Goal: Check status: Check status

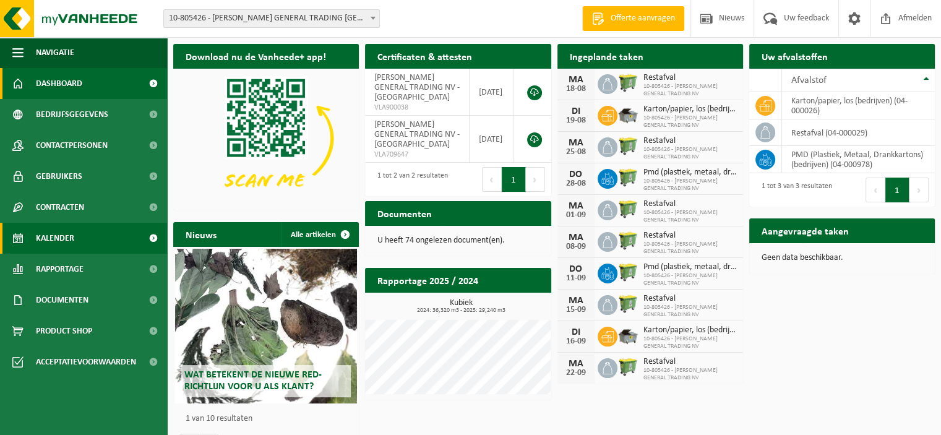
click at [54, 237] on span "Kalender" at bounding box center [55, 238] width 38 height 31
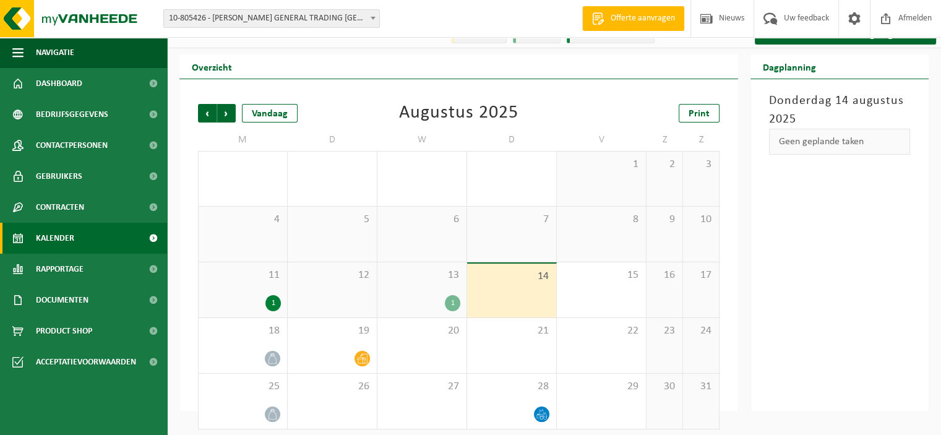
scroll to position [24, 0]
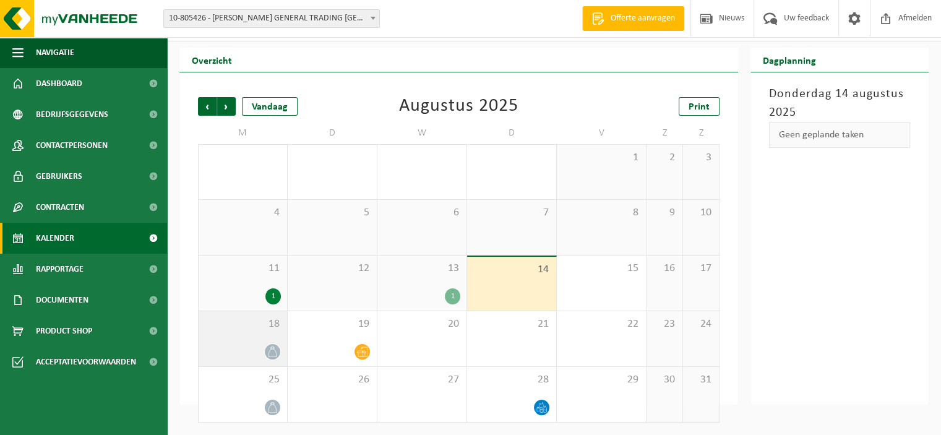
click at [251, 347] on div at bounding box center [243, 351] width 76 height 17
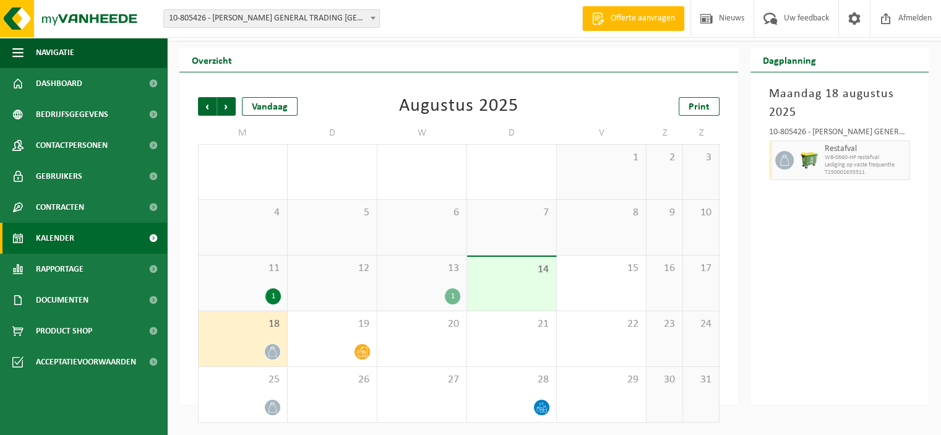
click at [263, 354] on div at bounding box center [243, 351] width 76 height 17
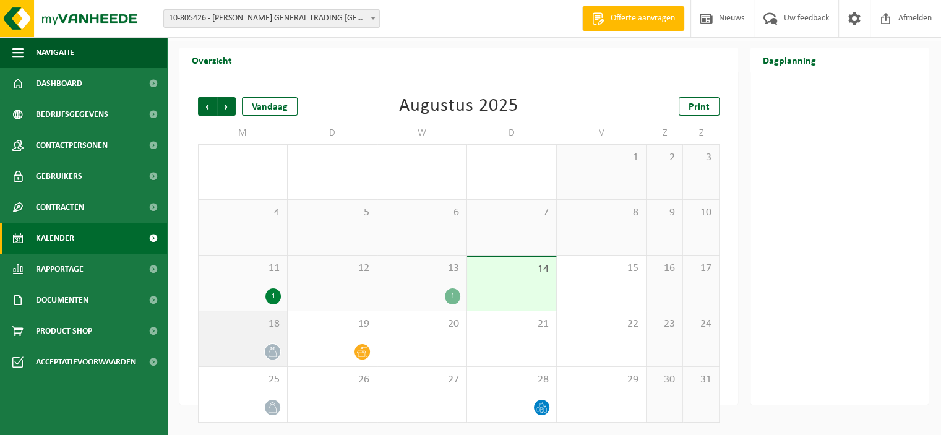
click at [249, 340] on div "18" at bounding box center [243, 338] width 88 height 55
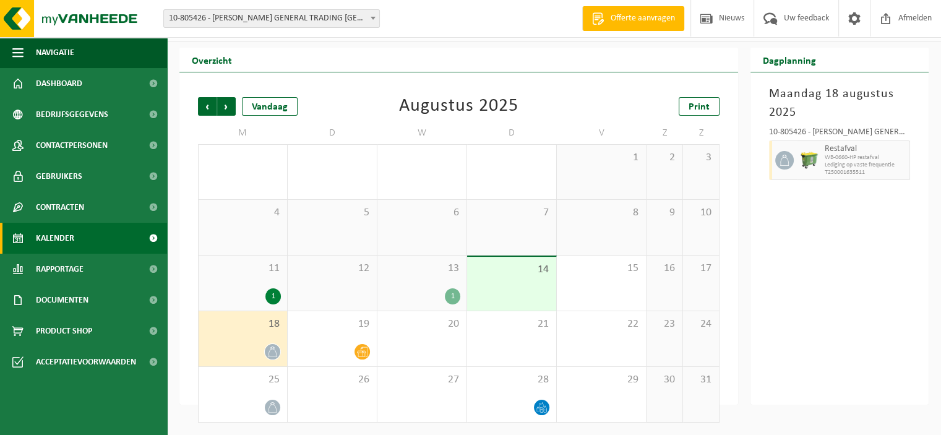
click at [872, 162] on span "Lediging op vaste frequentie" at bounding box center [866, 164] width 82 height 7
drag, startPoint x: 877, startPoint y: 157, endPoint x: 910, endPoint y: 208, distance: 60.7
click at [917, 215] on div "[DATE] 10-805426 - [PERSON_NAME] GENERAL TRADING NV - [GEOGRAPHIC_DATA] Restafv…" at bounding box center [839, 238] width 178 height 332
click at [893, 164] on span "Lediging op vaste frequentie" at bounding box center [866, 164] width 82 height 7
click at [266, 397] on div "25" at bounding box center [243, 394] width 88 height 55
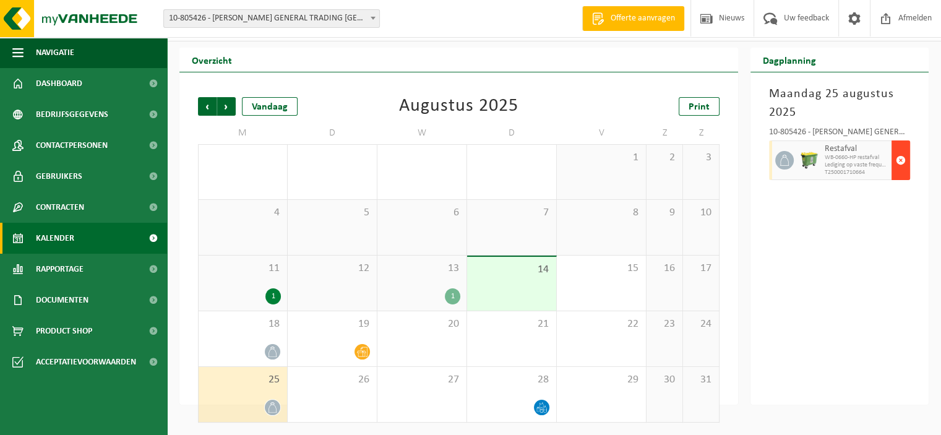
click at [901, 158] on span "button" at bounding box center [901, 160] width 10 height 25
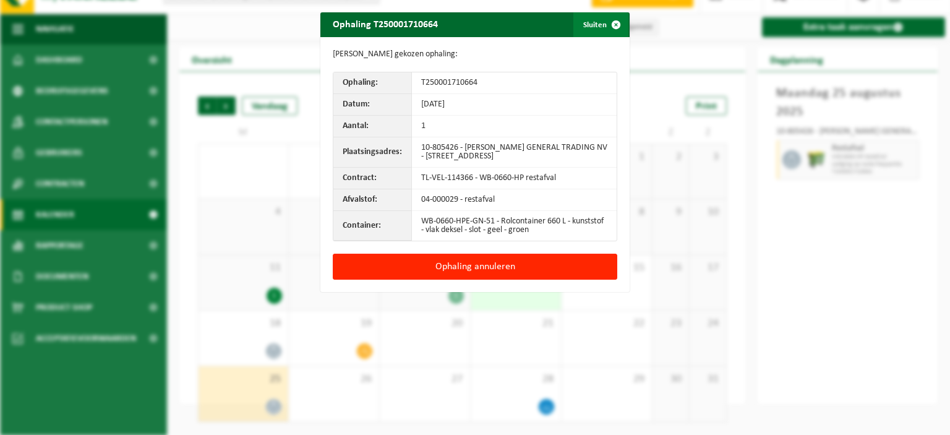
click at [609, 22] on span "button" at bounding box center [616, 24] width 25 height 25
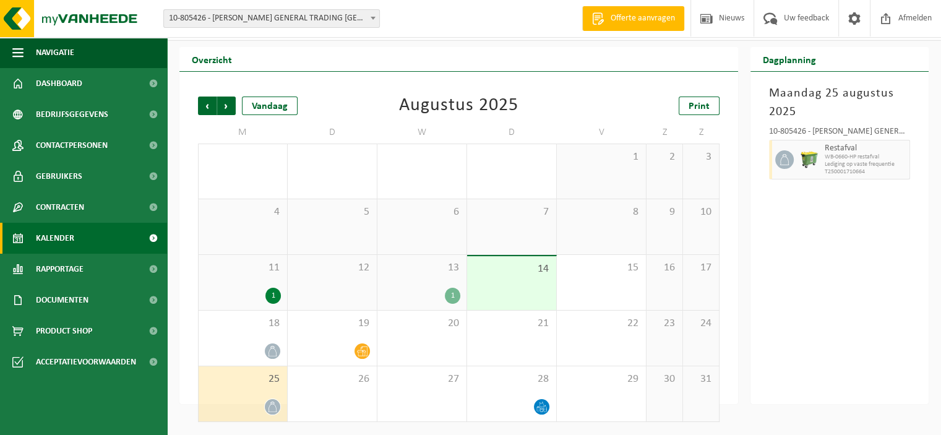
scroll to position [24, 0]
click at [880, 333] on div "[DATE] 10-805426 - [PERSON_NAME] GENERAL TRADING NV - [GEOGRAPHIC_DATA] Restafv…" at bounding box center [839, 237] width 178 height 332
click at [238, 328] on span "18" at bounding box center [243, 323] width 76 height 14
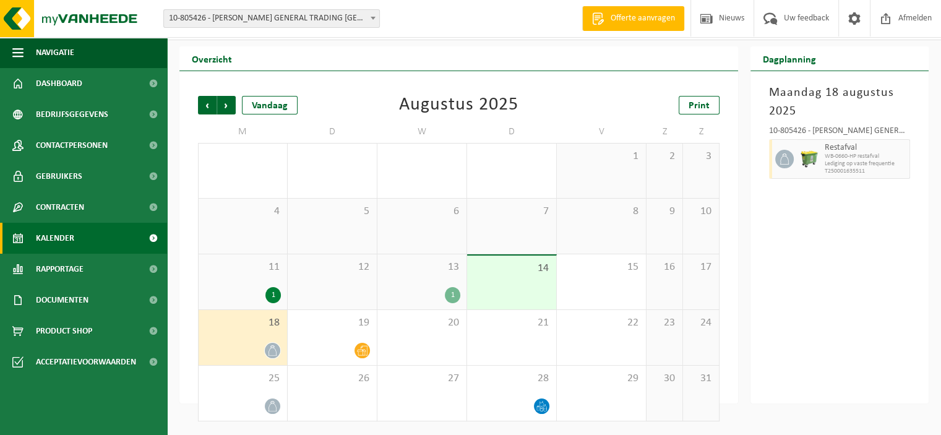
click at [867, 156] on span "WB-0660-HP restafval" at bounding box center [866, 156] width 82 height 7
click at [788, 301] on div "[DATE] 10-805426 - [PERSON_NAME] GENERAL TRADING NV - [GEOGRAPHIC_DATA] Restafv…" at bounding box center [839, 237] width 178 height 332
